Goal: Information Seeking & Learning: Learn about a topic

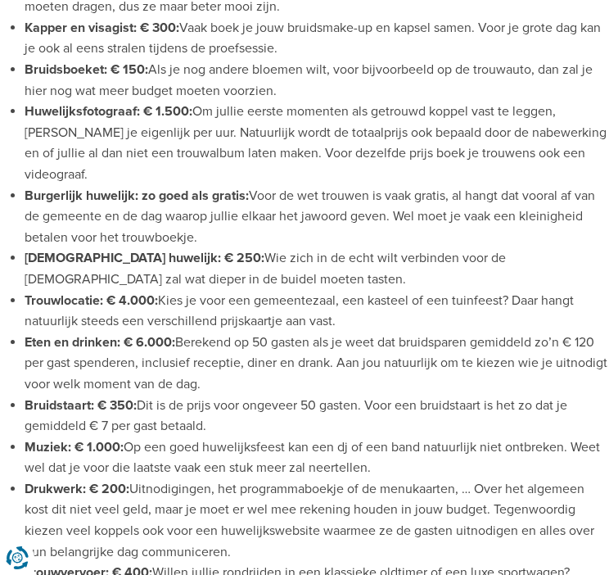
scroll to position [1143, 0]
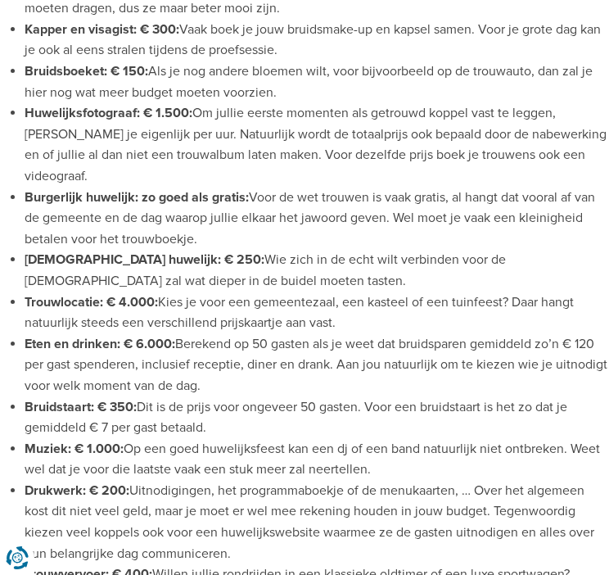
click at [155, 439] on li "Muziek: € 1.000: Op een goed huwelijksfeest kan een dj of een band natuurlijk n…" at bounding box center [317, 460] width 585 height 42
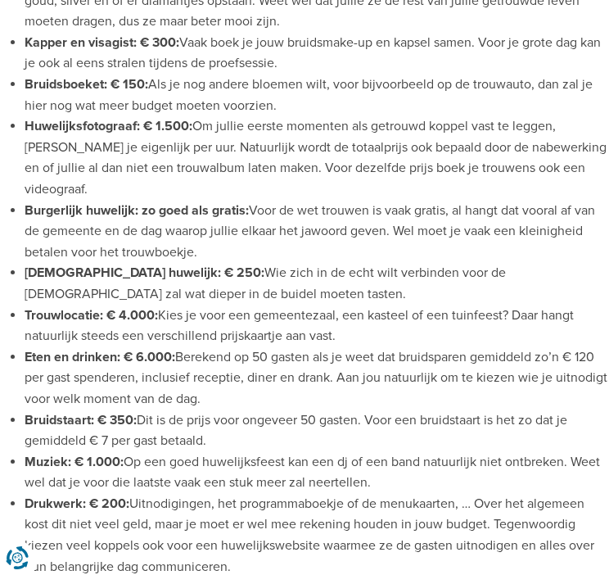
click at [223, 494] on li "Drukwerk: € 200: Uitnodigingen, het programmaboekje of de menukaarten, … Over h…" at bounding box center [317, 536] width 585 height 84
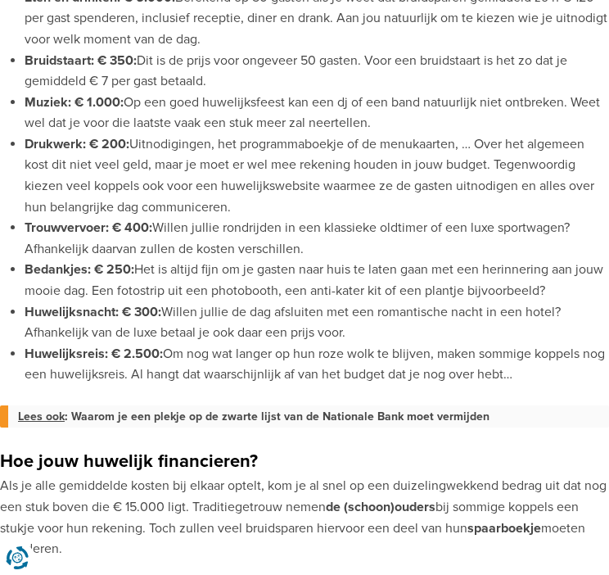
scroll to position [1485, 0]
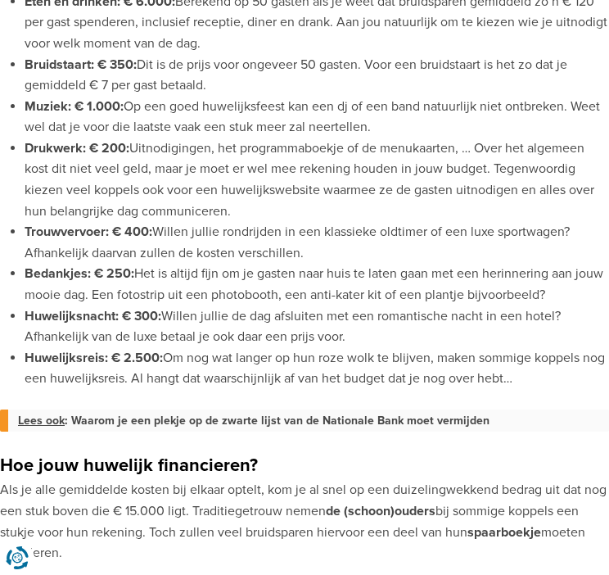
click at [468, 358] on li "Huwelijksreis: € 2.500: Om nog wat langer op hun roze wolk te blijven, maken so…" at bounding box center [317, 369] width 585 height 42
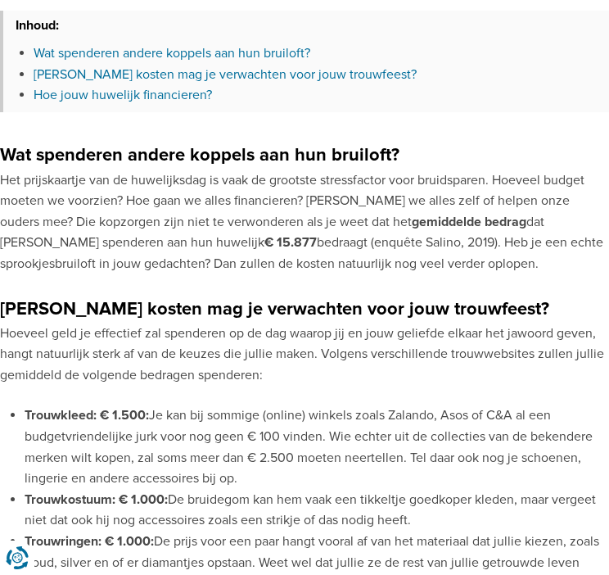
scroll to position [558, 0]
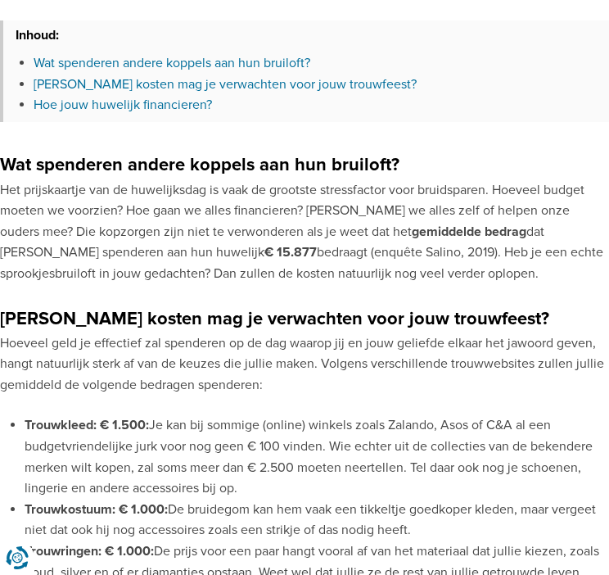
drag, startPoint x: 523, startPoint y: 360, endPoint x: 7, endPoint y: 422, distance: 519.5
copy ul "Loremipsum: € 8.597: Do sit ame consect (adipis) elitsed doeiu Tempori, Utla et…"
